Goal: Navigation & Orientation: Find specific page/section

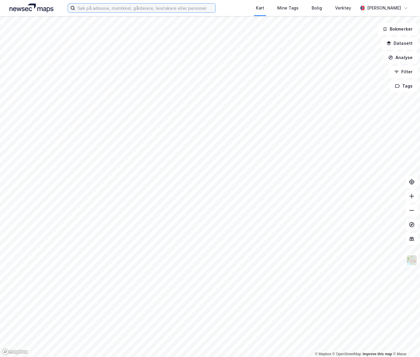
click at [92, 7] on input at bounding box center [145, 8] width 140 height 9
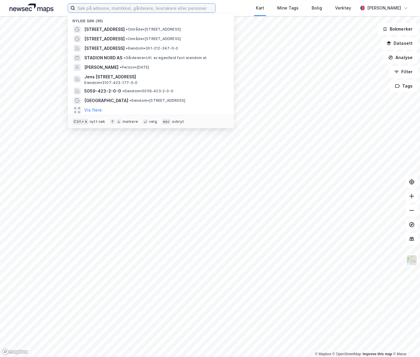
paste input "Anchersens Vei 36"
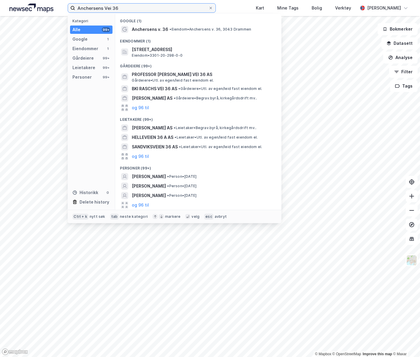
type input "Anchersens Vei 36"
click at [174, 52] on span "[STREET_ADDRESS]" at bounding box center [203, 49] width 142 height 7
